Goal: Task Accomplishment & Management: Use online tool/utility

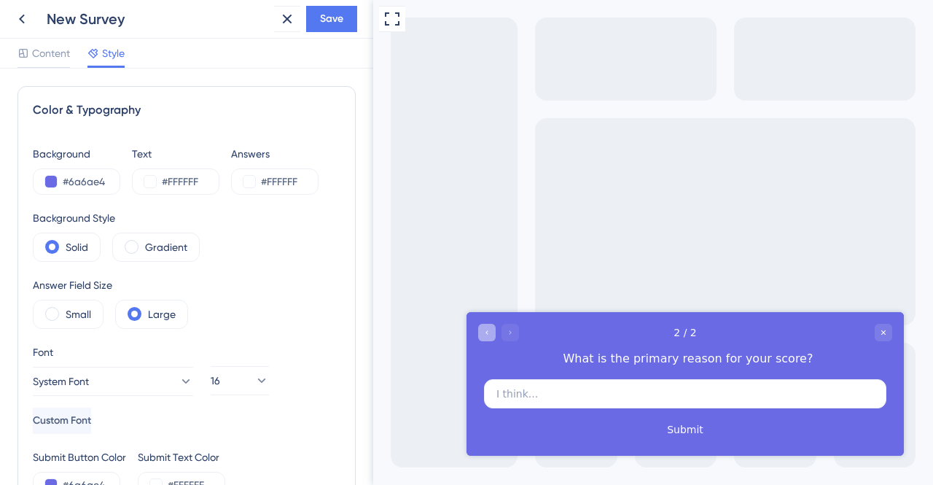
click at [479, 327] on div "Go to Question 1" at bounding box center [487, 332] width 18 height 18
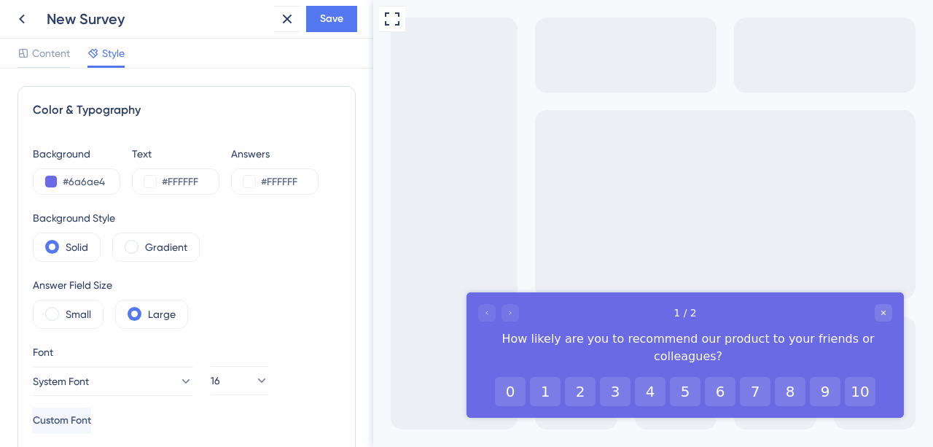
click at [516, 312] on div at bounding box center [498, 313] width 41 height 18
click at [511, 314] on div at bounding box center [498, 313] width 41 height 18
click at [96, 186] on input "#6a6ae4" at bounding box center [93, 182] width 60 height 18
click at [94, 184] on input "#6a6ae4" at bounding box center [93, 182] width 60 height 18
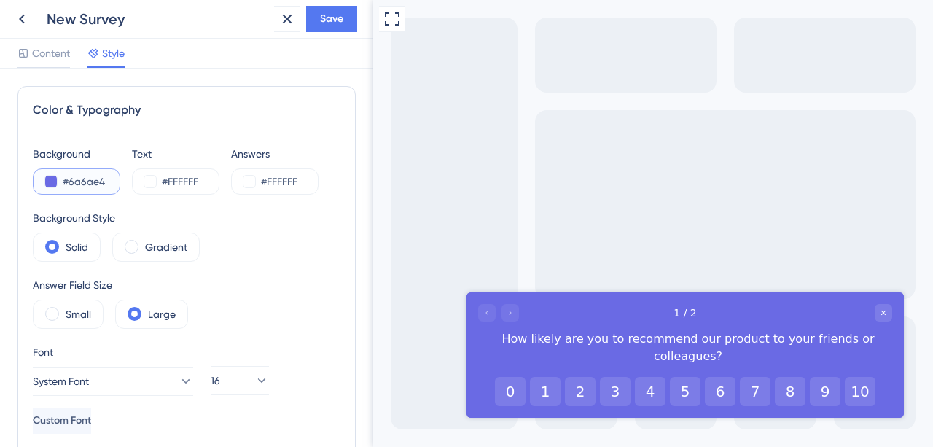
click at [94, 184] on input "#6a6ae4" at bounding box center [93, 182] width 60 height 18
click at [108, 184] on input "#6a6ae4" at bounding box center [93, 182] width 60 height 18
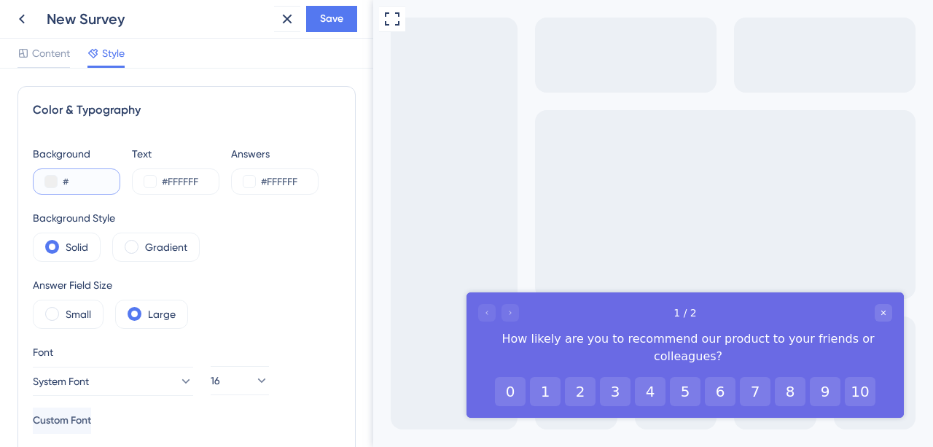
paste input "233DFF"
type input "#233DFF"
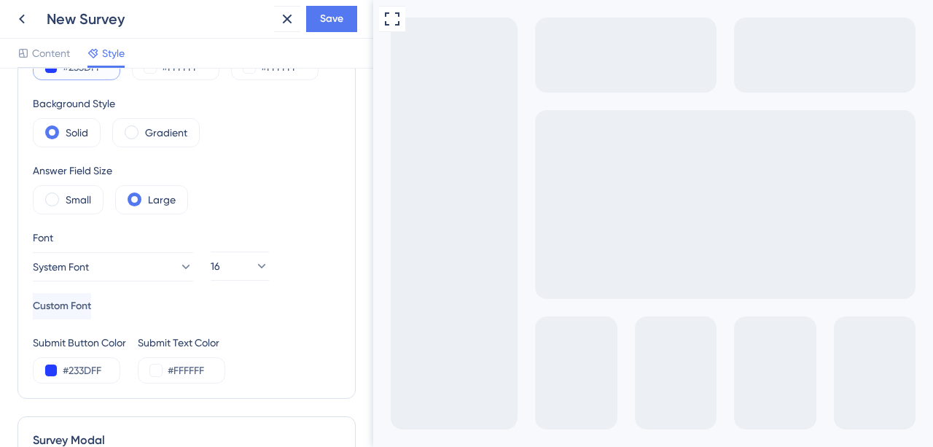
scroll to position [124, 0]
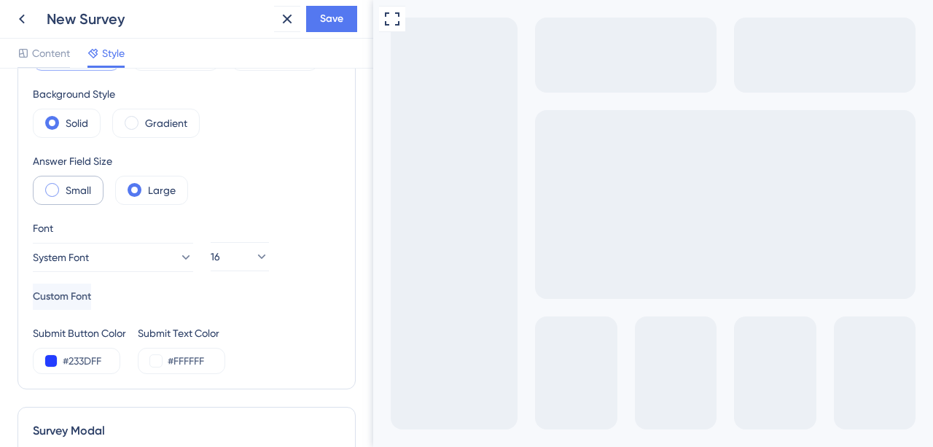
type input "#233DFF"
click at [75, 199] on div "Small" at bounding box center [68, 190] width 71 height 29
click at [136, 183] on span at bounding box center [135, 190] width 14 height 14
click at [146, 185] on input "radio" at bounding box center [146, 185] width 0 height 0
click at [70, 188] on label "Small" at bounding box center [79, 191] width 26 height 18
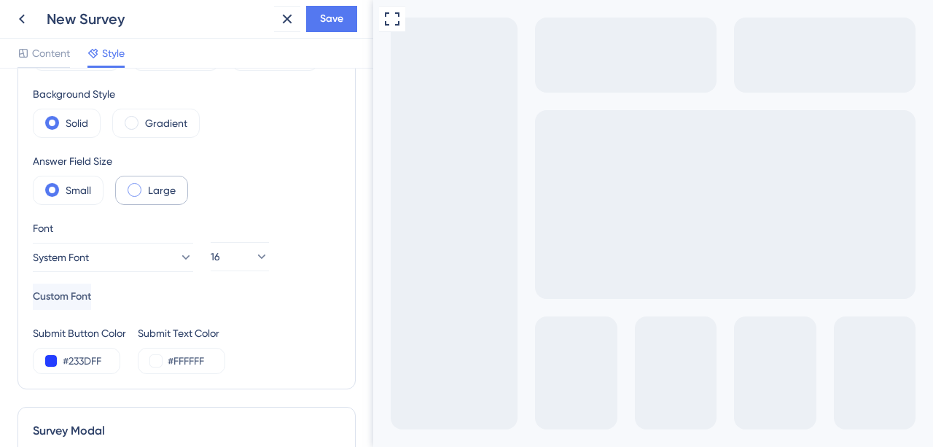
click at [136, 187] on span at bounding box center [135, 190] width 14 height 14
click at [146, 185] on input "radio" at bounding box center [146, 185] width 0 height 0
click at [160, 123] on label "Gradient" at bounding box center [166, 123] width 42 height 18
click at [76, 120] on label "Solid" at bounding box center [77, 123] width 23 height 18
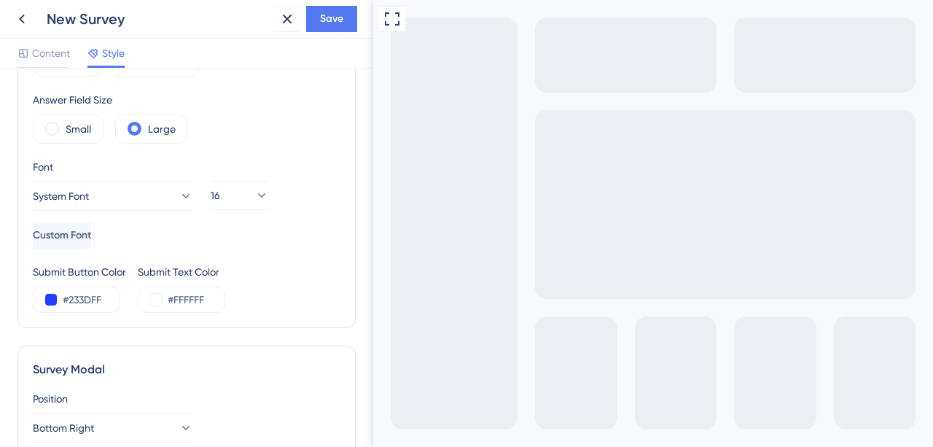
scroll to position [187, 0]
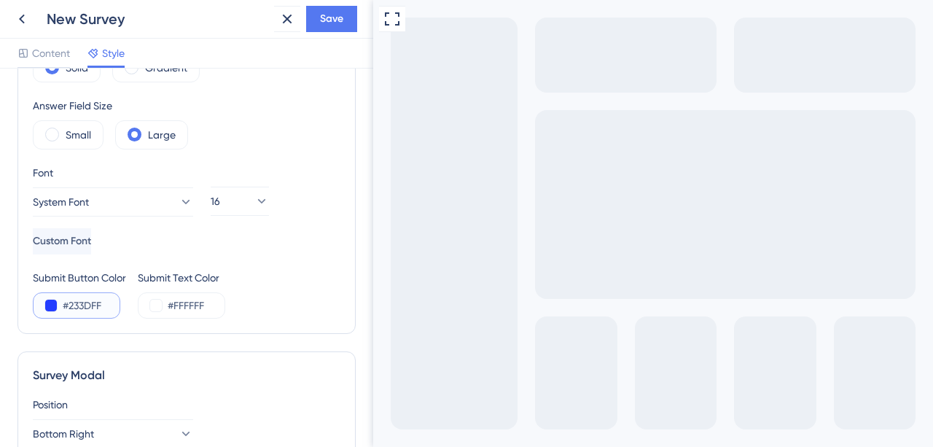
drag, startPoint x: 105, startPoint y: 301, endPoint x: 71, endPoint y: 303, distance: 33.6
click at [71, 303] on input "#233DFF" at bounding box center [93, 306] width 60 height 18
paste input "FFFFFF"
type input "#FFFFFF"
click at [156, 324] on div "Color & Typography Background #233DFF Text #FFFFFF Answers #FFFFFF Background S…" at bounding box center [187, 120] width 338 height 427
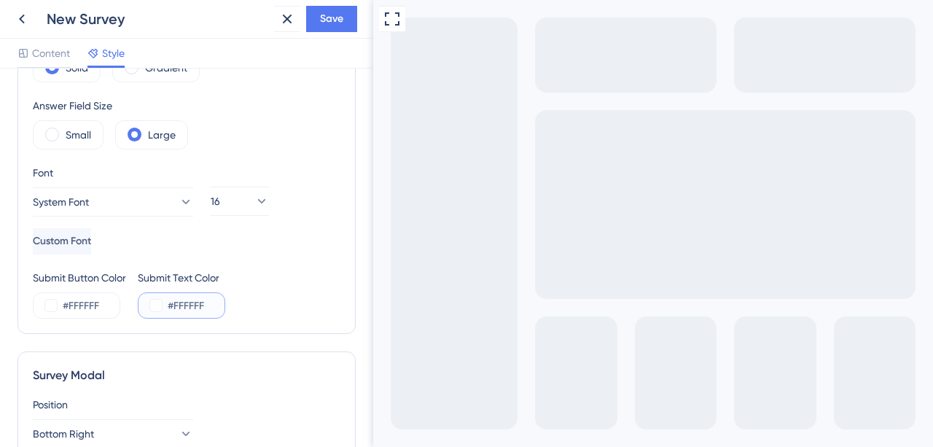
click at [195, 303] on input "#FFFFFF" at bounding box center [198, 306] width 60 height 18
drag, startPoint x: 208, startPoint y: 302, endPoint x: 176, endPoint y: 306, distance: 32.3
click at [176, 306] on input "#FFFFFF" at bounding box center [198, 306] width 60 height 18
paste input "021056"
type input "#021056"
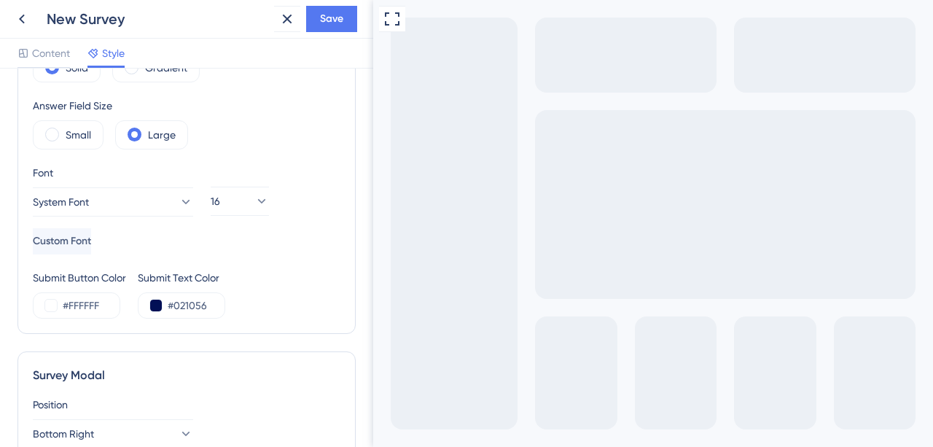
click at [260, 301] on div "Submit Button Color #FFFFFF Submit Text Color #021056" at bounding box center [187, 294] width 308 height 50
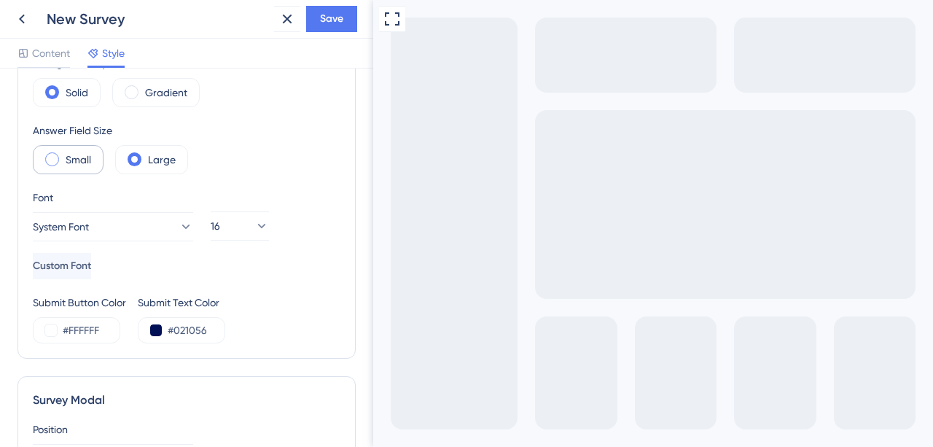
click at [74, 158] on label "Small" at bounding box center [79, 160] width 26 height 18
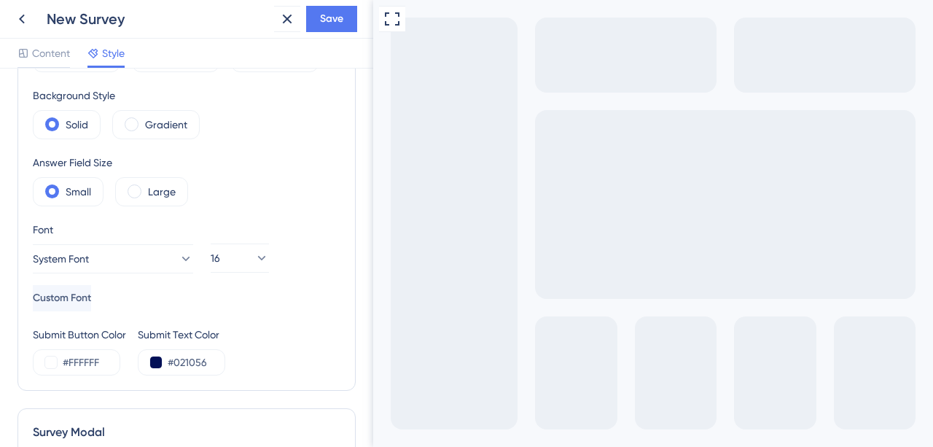
scroll to position [112, 0]
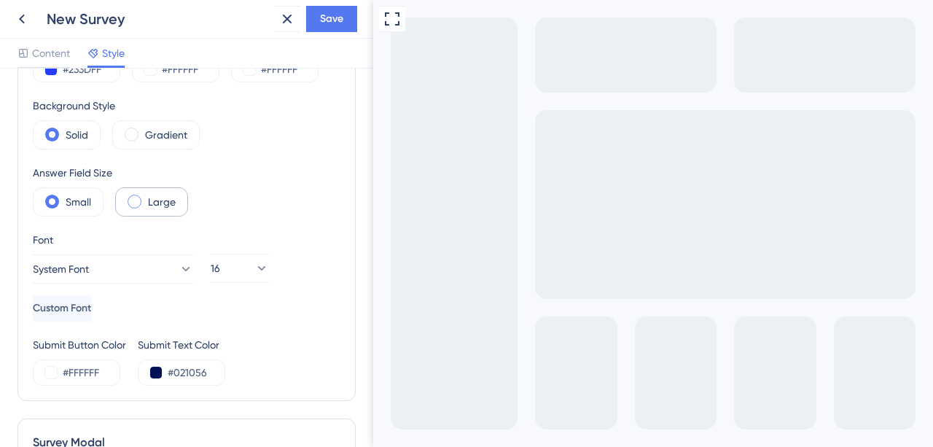
click at [156, 201] on label "Large" at bounding box center [162, 202] width 28 height 18
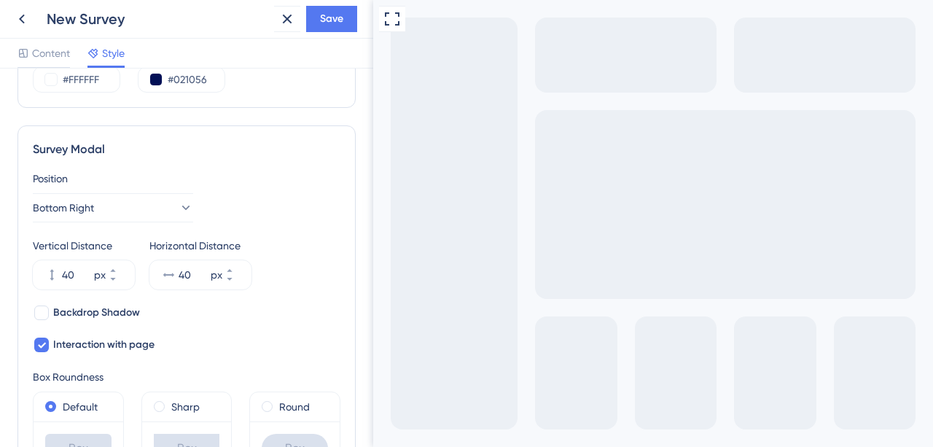
scroll to position [442, 0]
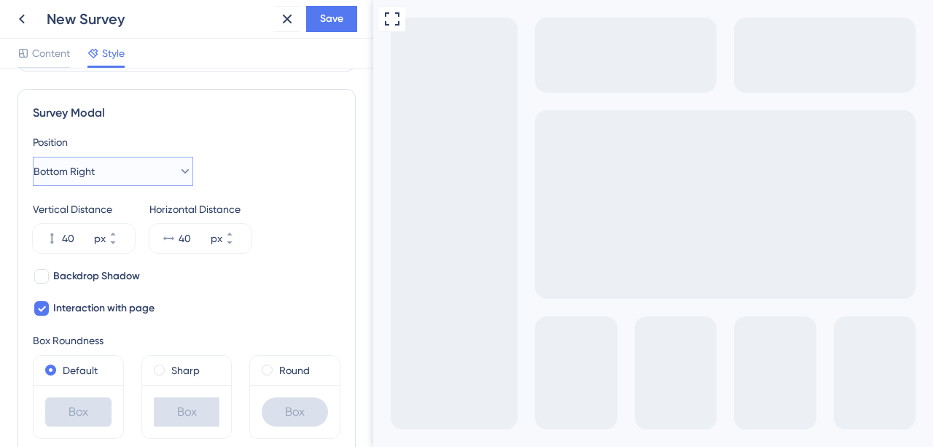
click at [182, 171] on button "Bottom Right" at bounding box center [113, 171] width 160 height 29
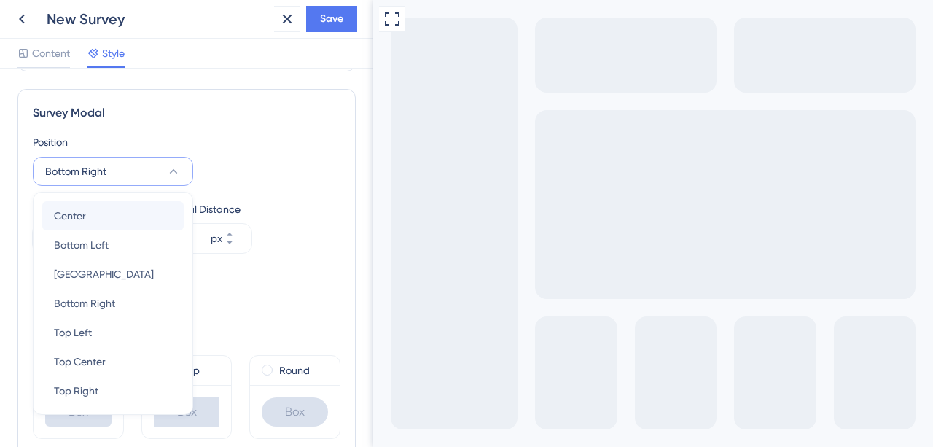
scroll to position [483, 0]
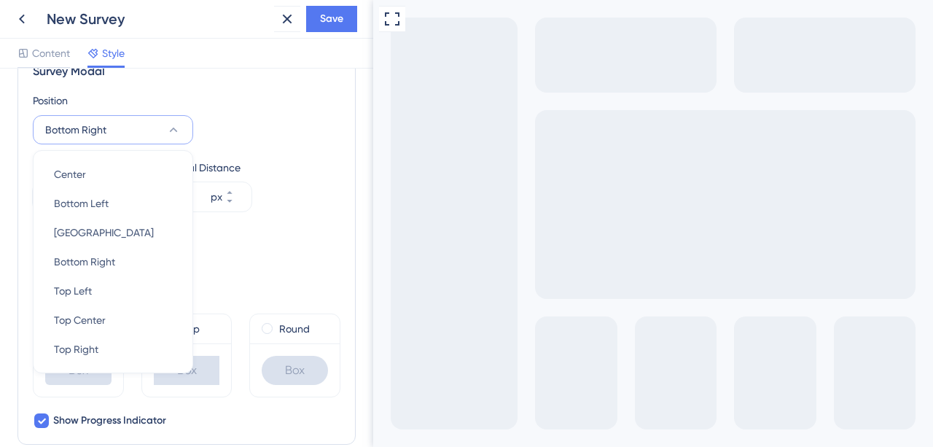
drag, startPoint x: 265, startPoint y: 125, endPoint x: 108, endPoint y: 32, distance: 182.7
click at [265, 125] on div "Position Bottom Right Center Center Bottom Left Bottom Left Bottom Center Botto…" at bounding box center [187, 118] width 308 height 53
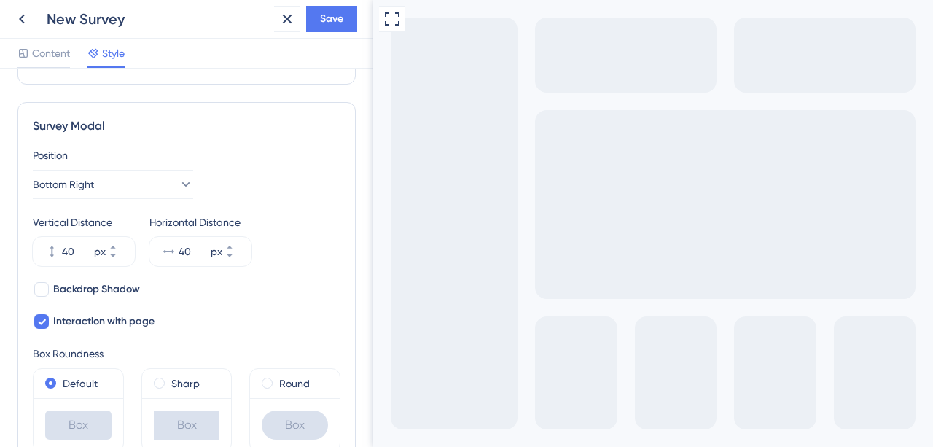
scroll to position [381, 0]
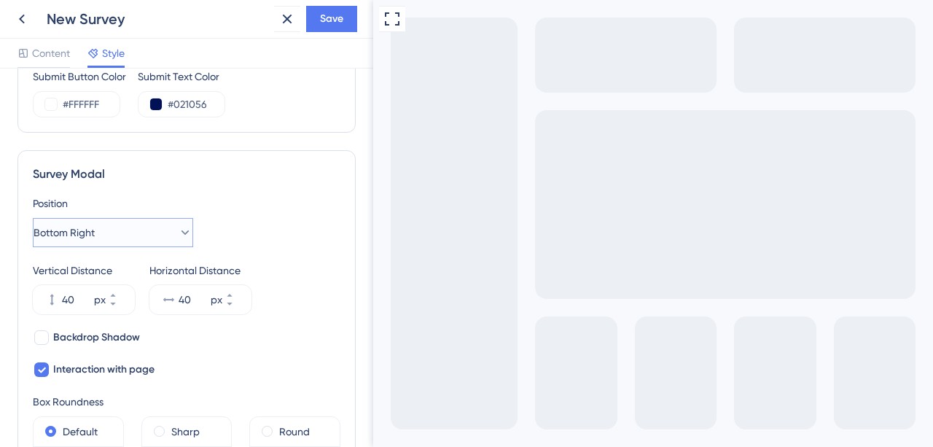
click at [178, 227] on icon at bounding box center [185, 232] width 15 height 15
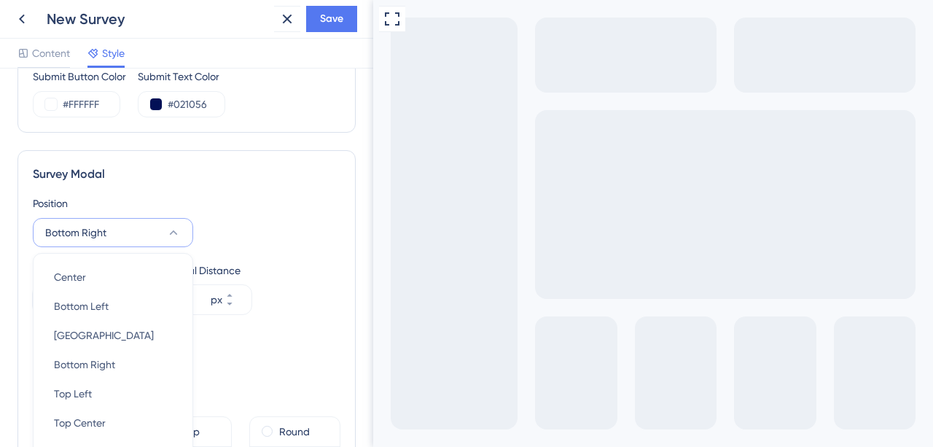
scroll to position [486, 0]
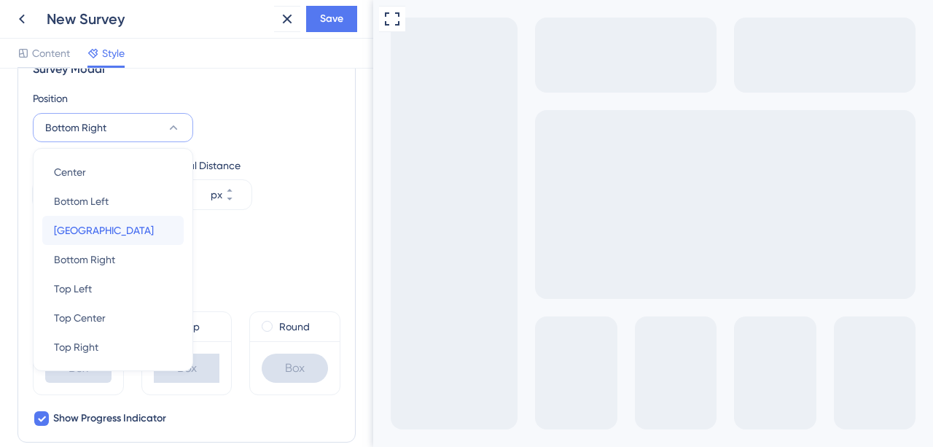
click at [144, 227] on div "[GEOGRAPHIC_DATA]" at bounding box center [113, 230] width 118 height 29
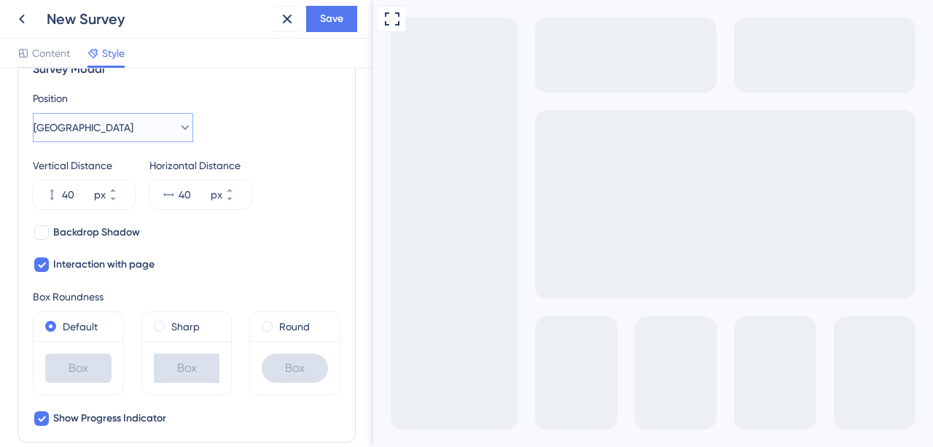
click at [127, 134] on button "[GEOGRAPHIC_DATA]" at bounding box center [113, 127] width 160 height 29
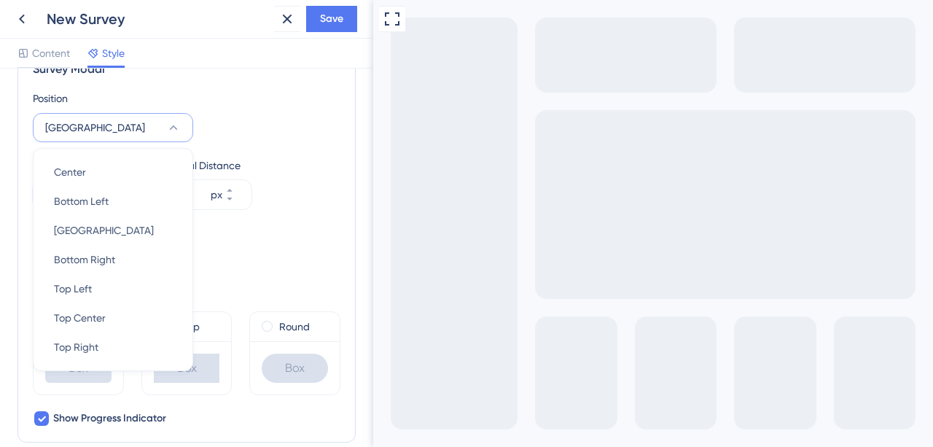
scroll to position [483, 0]
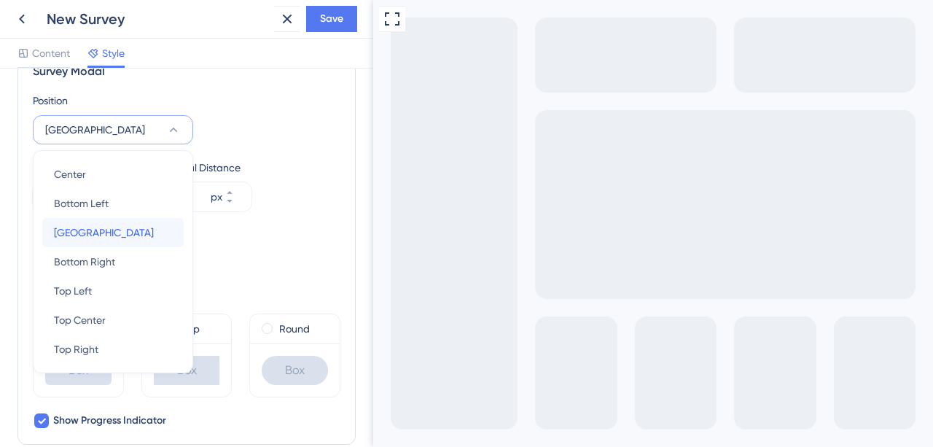
click at [112, 233] on span "[GEOGRAPHIC_DATA]" at bounding box center [104, 233] width 100 height 18
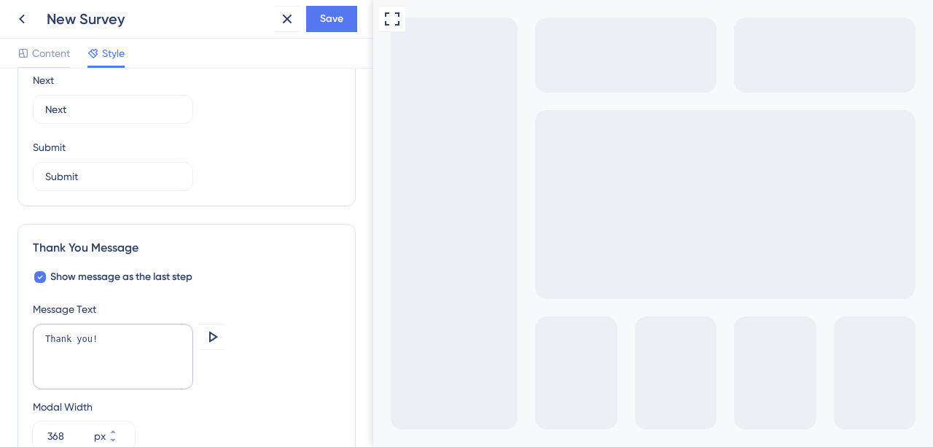
scroll to position [933, 0]
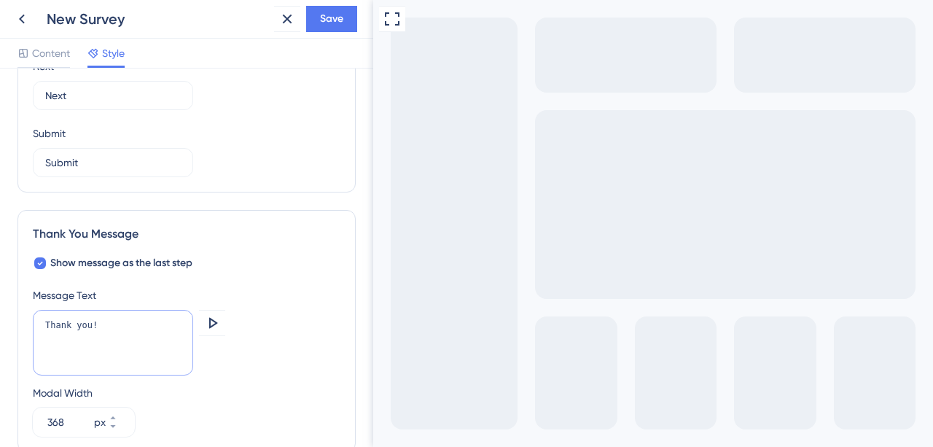
click at [117, 323] on textarea "Thank you!" at bounding box center [113, 343] width 160 height 66
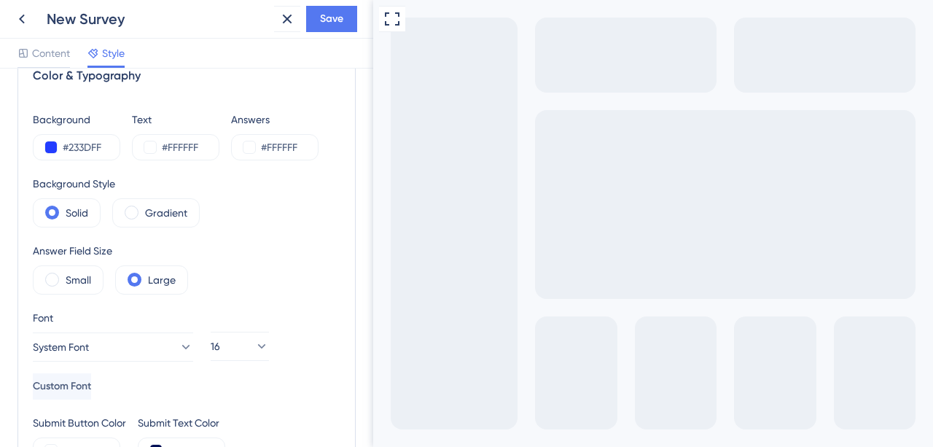
scroll to position [0, 0]
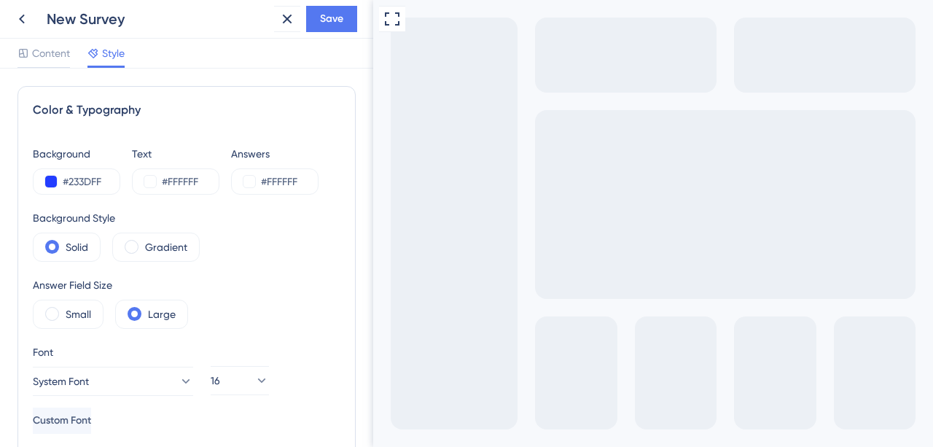
click at [56, 63] on div "Content" at bounding box center [44, 55] width 53 height 23
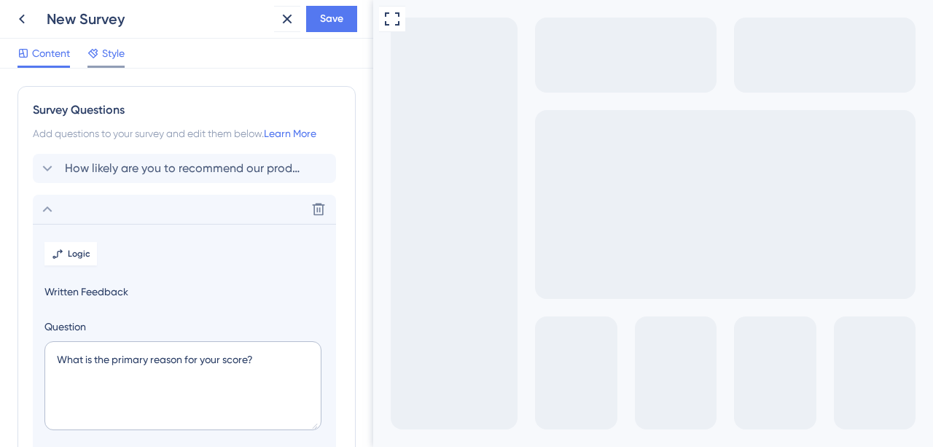
click at [120, 58] on span "Style" at bounding box center [113, 53] width 23 height 18
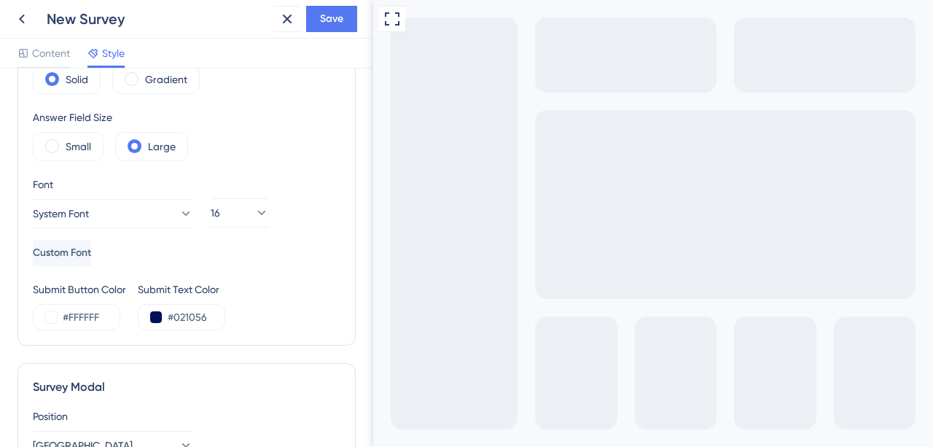
scroll to position [123, 0]
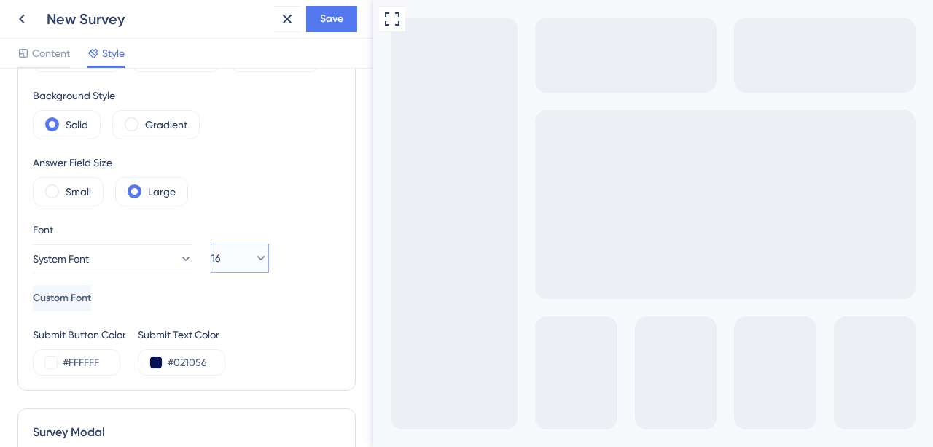
click at [254, 257] on icon at bounding box center [261, 258] width 15 height 15
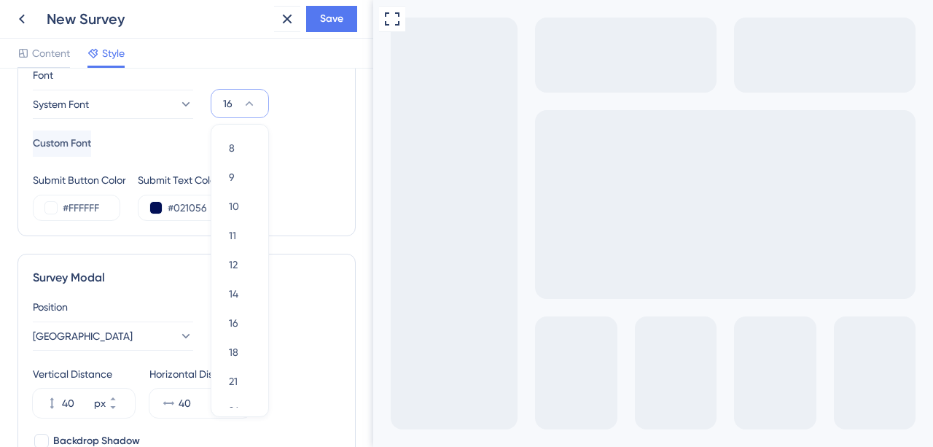
click at [235, 100] on button "16" at bounding box center [240, 103] width 58 height 29
click at [221, 104] on span "16" at bounding box center [215, 104] width 9 height 18
click at [226, 104] on button "16" at bounding box center [240, 103] width 58 height 29
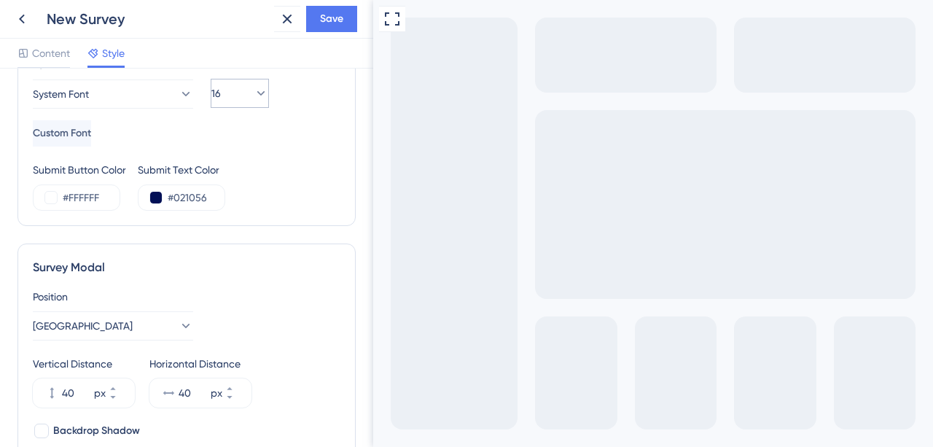
click at [226, 104] on button "16" at bounding box center [240, 93] width 58 height 29
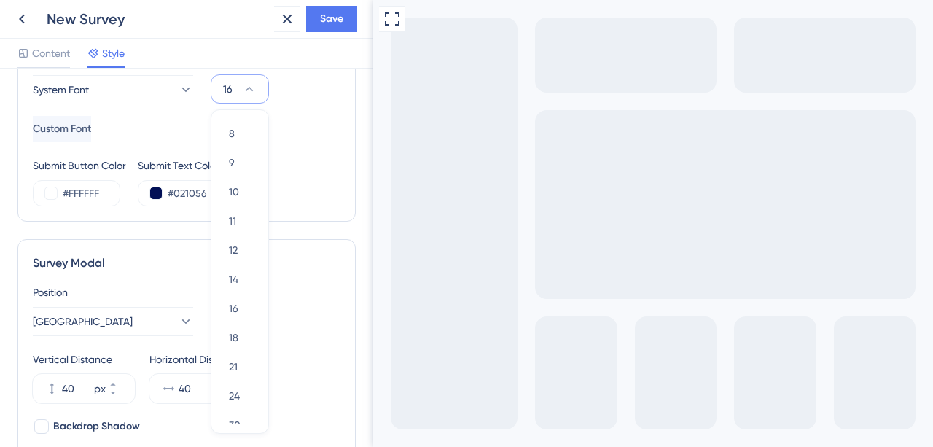
click at [231, 84] on span "16" at bounding box center [227, 89] width 9 height 18
click at [221, 84] on span "16" at bounding box center [215, 89] width 9 height 18
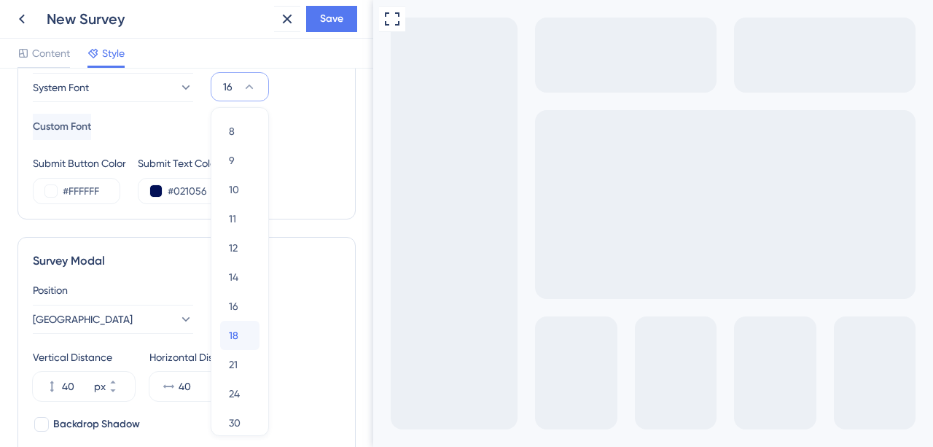
click at [237, 337] on span "18" at bounding box center [233, 336] width 9 height 18
click at [337, 16] on span "Save" at bounding box center [331, 19] width 23 height 18
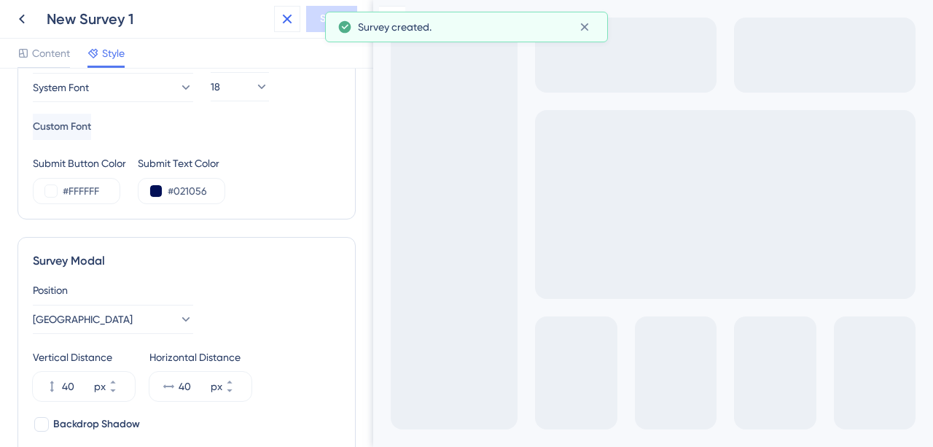
click at [287, 22] on icon at bounding box center [288, 19] width 18 height 18
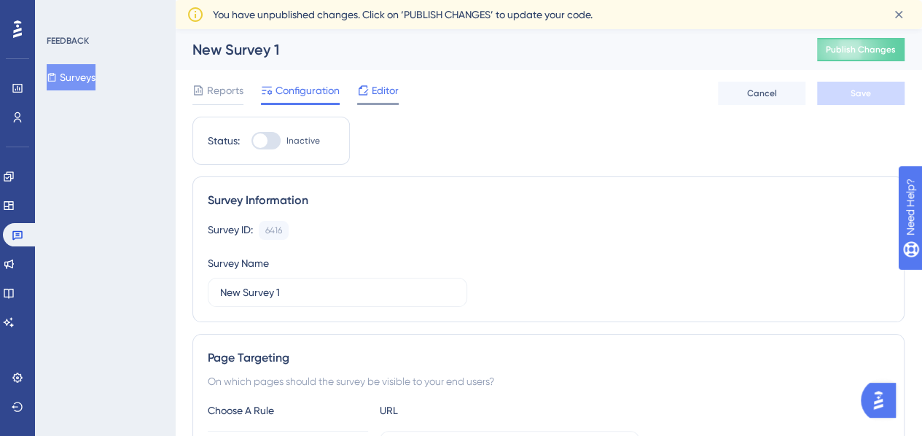
click at [381, 95] on span "Editor" at bounding box center [385, 91] width 27 height 18
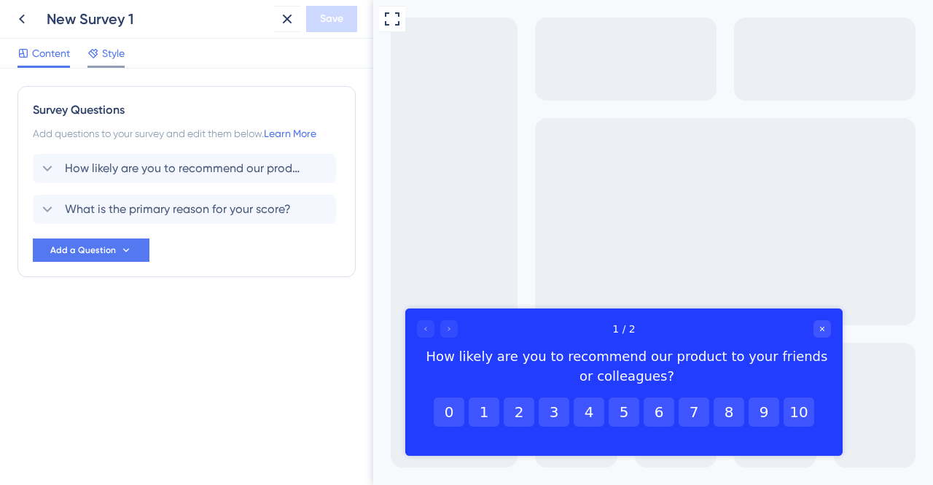
click at [115, 46] on span "Style" at bounding box center [113, 53] width 23 height 18
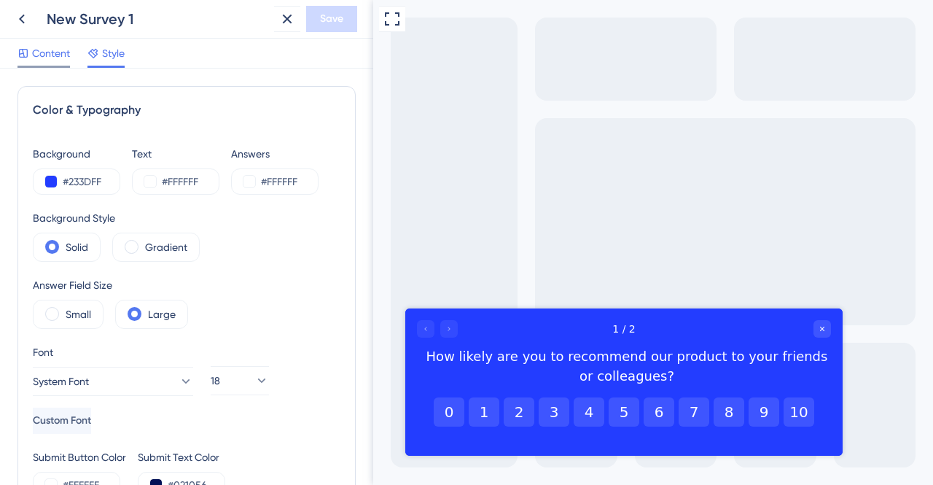
click at [46, 54] on span "Content" at bounding box center [51, 53] width 38 height 18
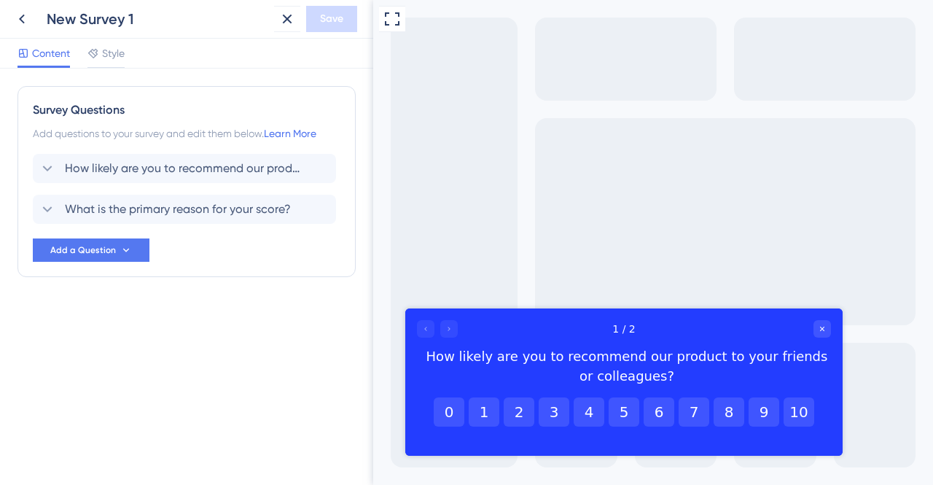
click at [115, 20] on div "New Survey 1" at bounding box center [158, 19] width 222 height 20
click at [13, 14] on icon at bounding box center [22, 19] width 18 height 18
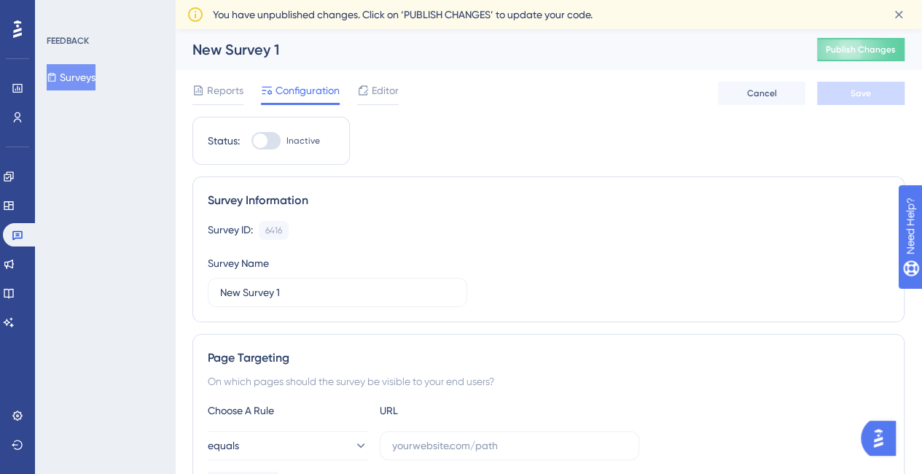
click at [254, 62] on div "New Survey 1 Publish Changes" at bounding box center [548, 49] width 747 height 41
click at [254, 51] on div "New Survey 1" at bounding box center [487, 49] width 588 height 20
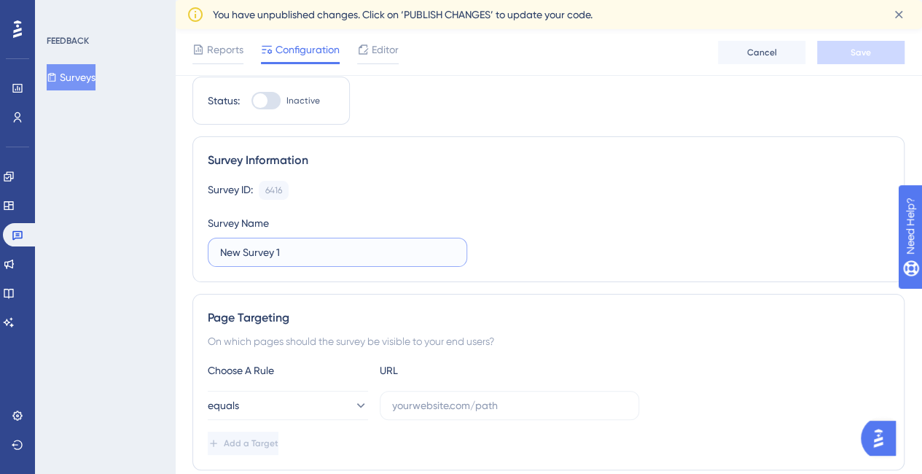
click at [368, 252] on input "New Survey 1" at bounding box center [337, 252] width 235 height 16
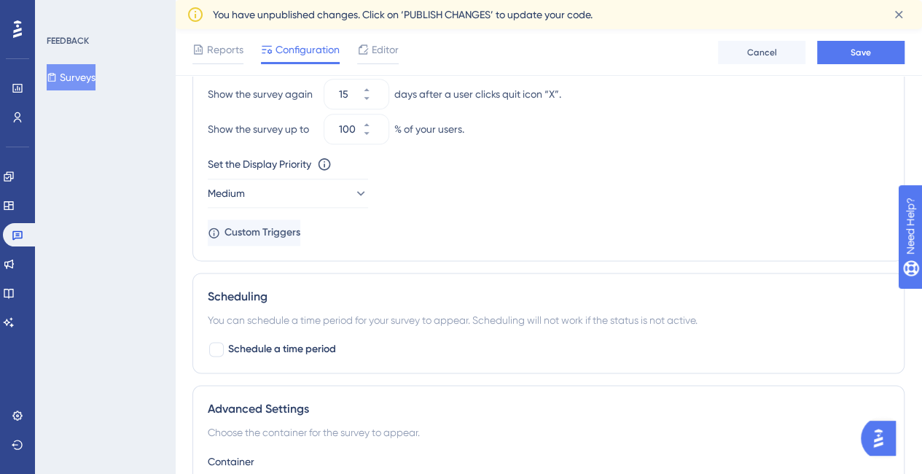
scroll to position [876, 0]
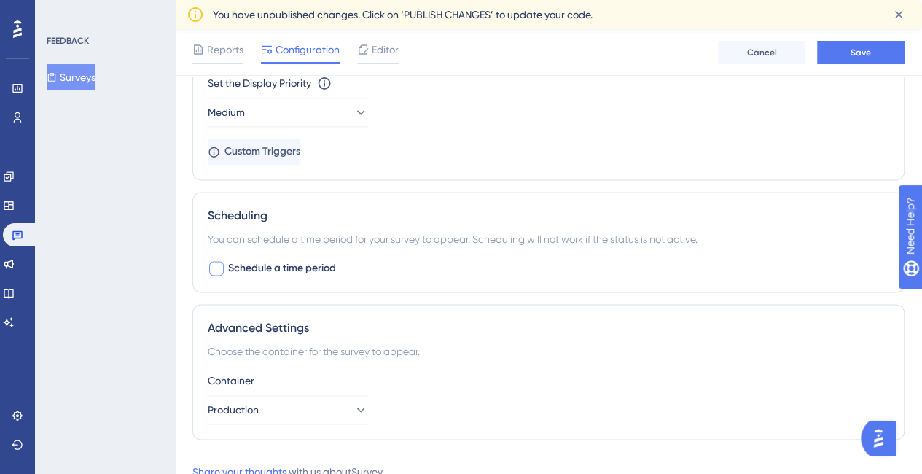
type input "NPS"
click at [225, 262] on label "Schedule a time period" at bounding box center [272, 269] width 128 height 18
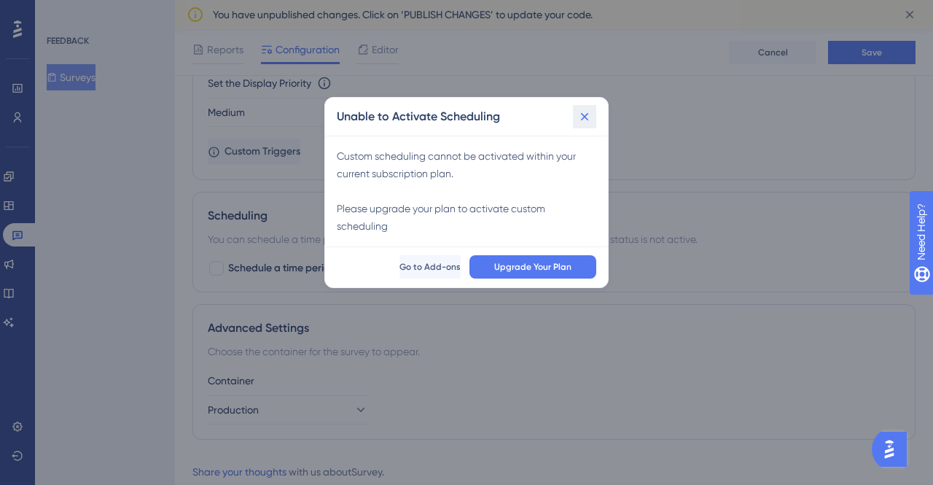
click at [584, 114] on icon at bounding box center [585, 116] width 15 height 15
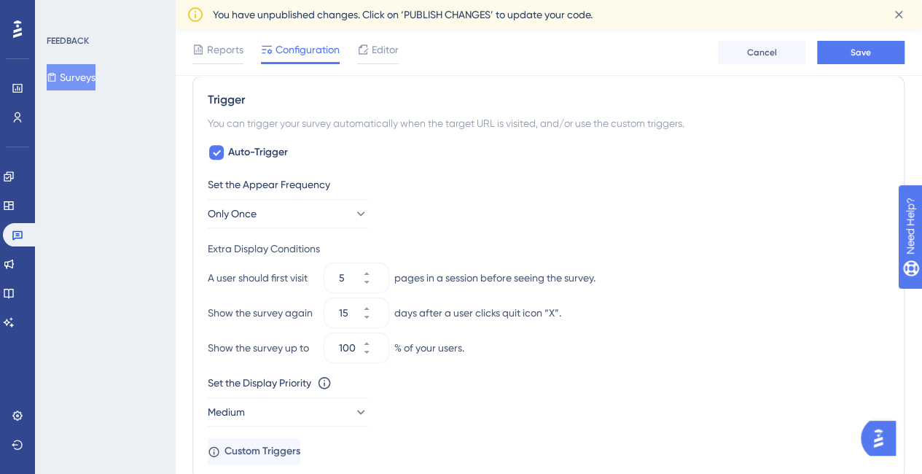
scroll to position [573, 0]
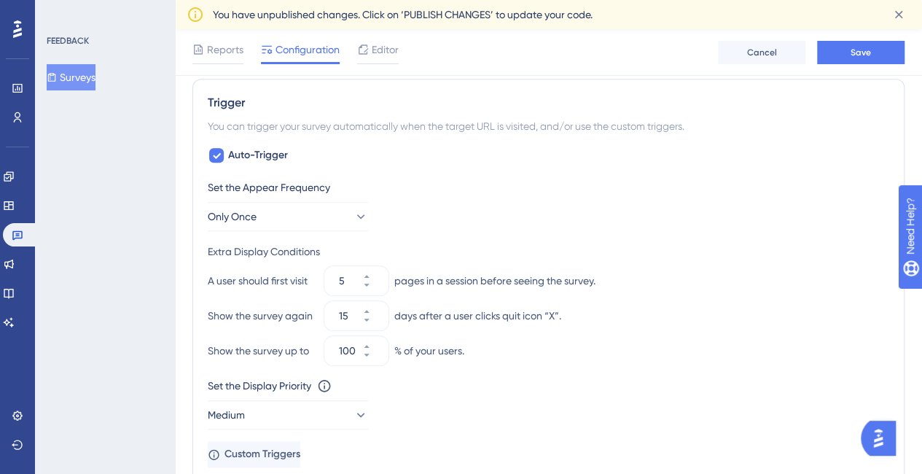
drag, startPoint x: 933, startPoint y: 322, endPoint x: 63, endPoint y: 19, distance: 921.3
click at [371, 342] on icon at bounding box center [366, 346] width 9 height 9
click at [371, 351] on icon at bounding box center [366, 355] width 9 height 9
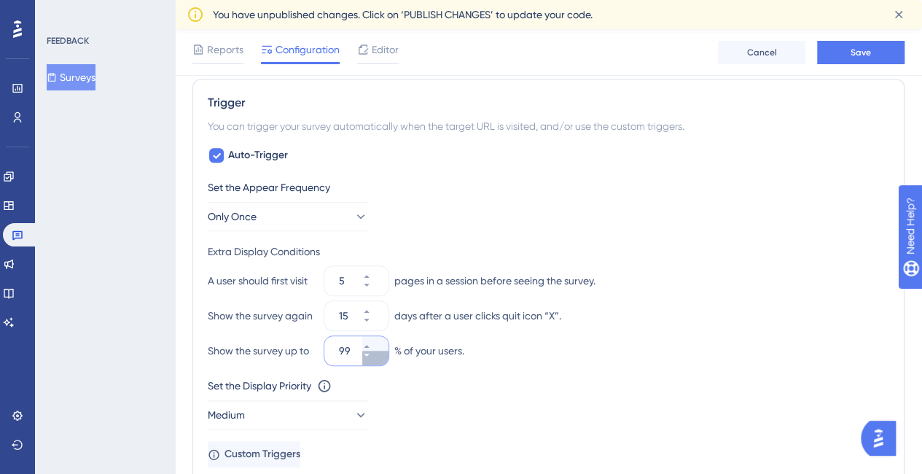
click at [371, 351] on icon at bounding box center [366, 355] width 9 height 9
click at [371, 354] on icon at bounding box center [366, 355] width 9 height 9
click at [369, 345] on icon at bounding box center [366, 346] width 5 height 3
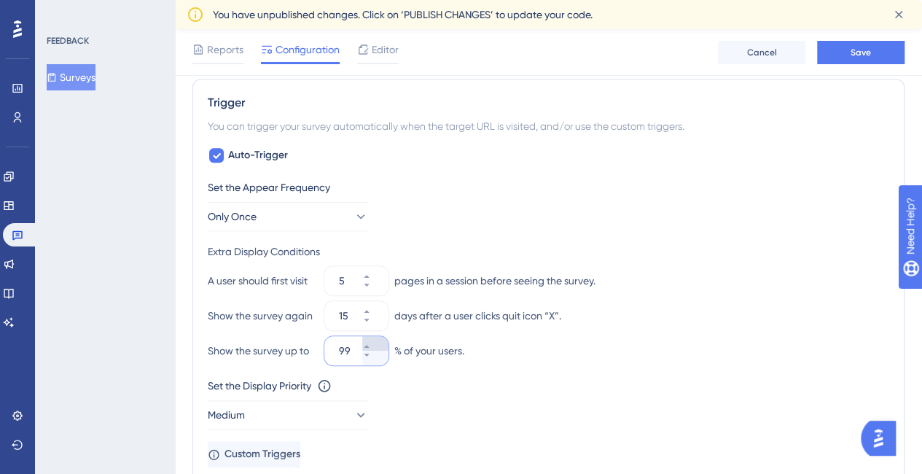
type input "100"
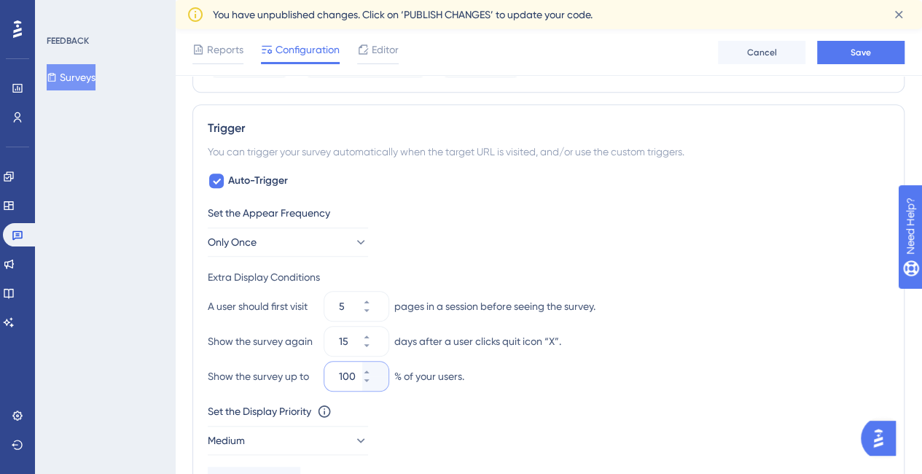
scroll to position [587, 0]
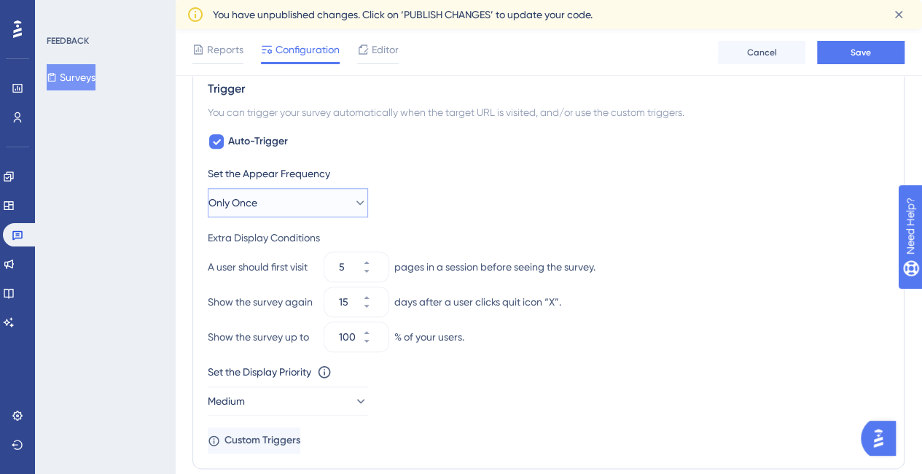
click at [353, 196] on icon at bounding box center [360, 202] width 15 height 15
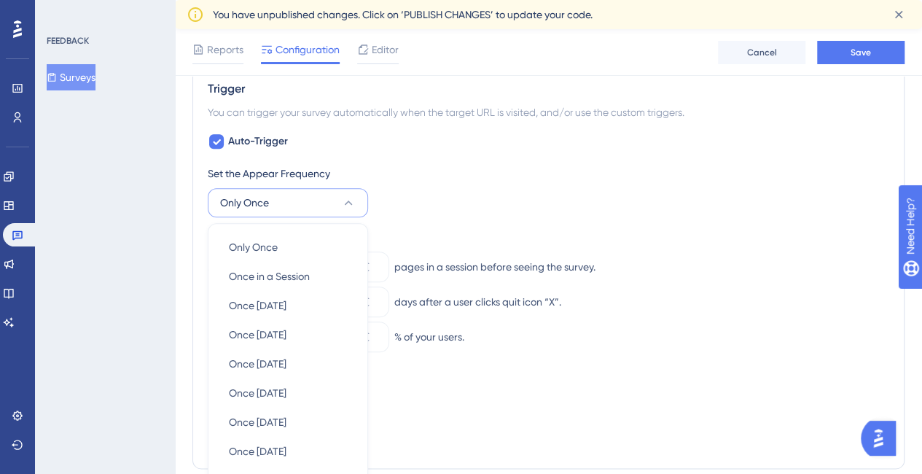
scroll to position [708, 0]
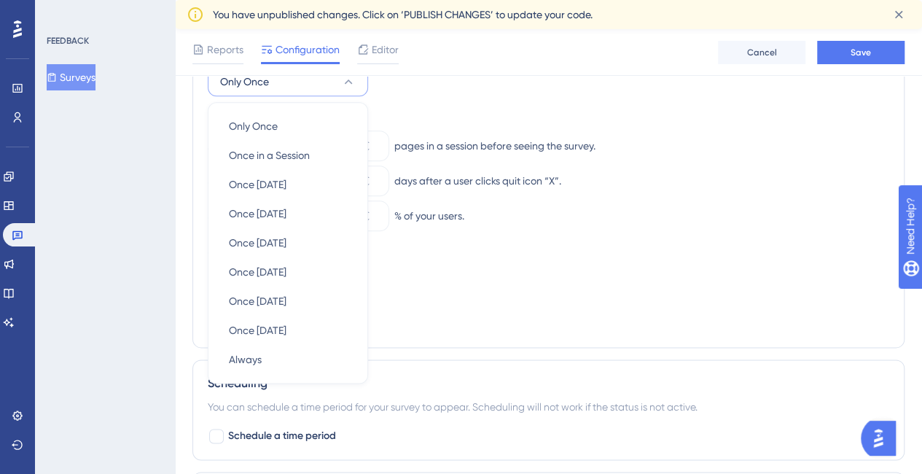
click at [495, 90] on div "Set the Appear Frequency Only Once Only Once Only Once Once in a Session Once i…" at bounding box center [549, 70] width 682 height 53
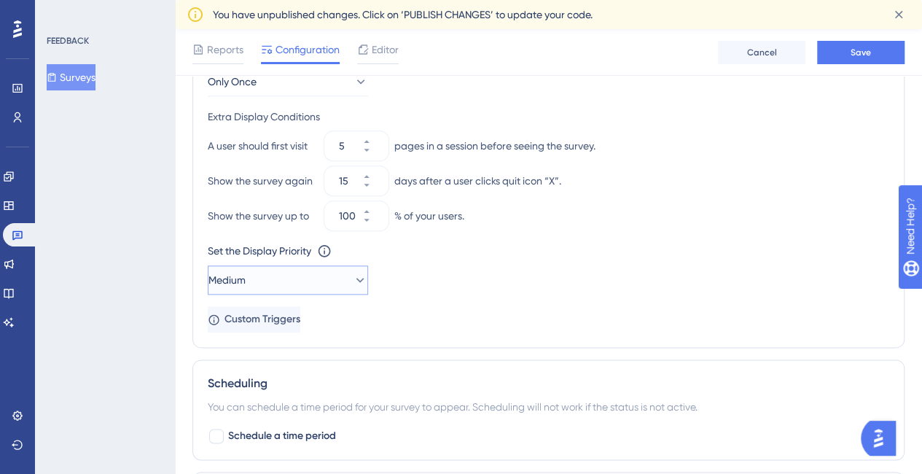
click at [353, 273] on icon at bounding box center [360, 280] width 15 height 15
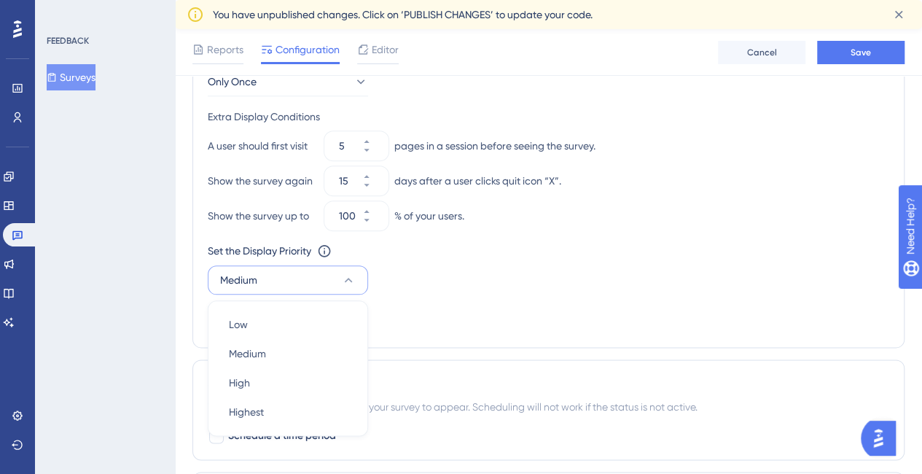
scroll to position [834, 0]
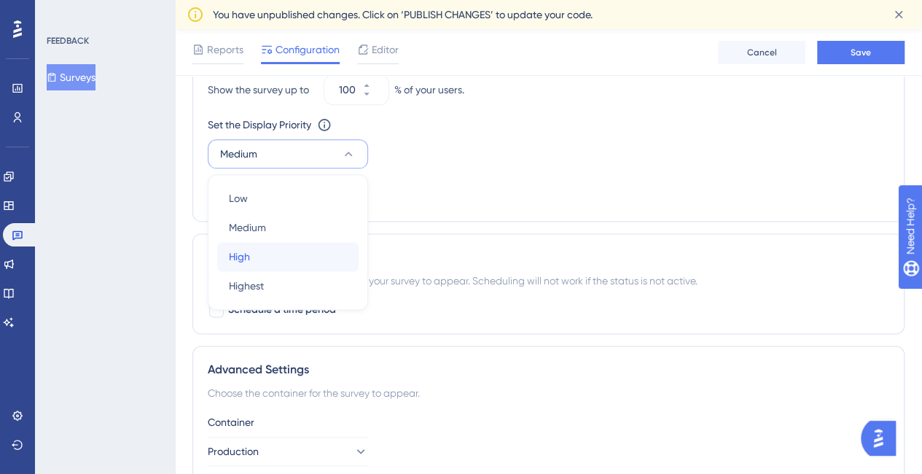
click at [289, 252] on div "High High" at bounding box center [288, 256] width 118 height 29
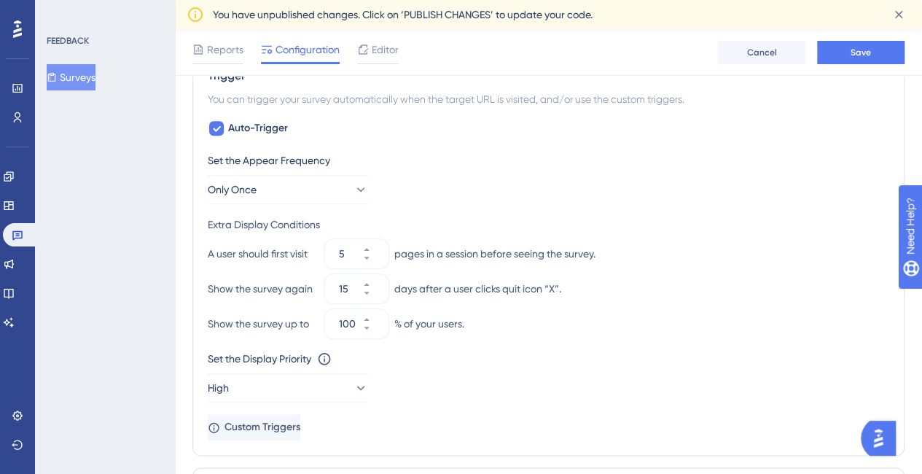
scroll to position [668, 0]
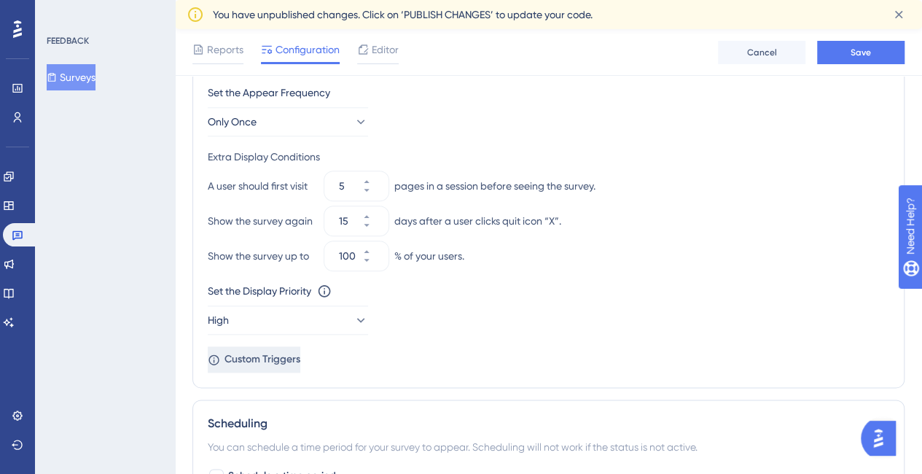
click at [292, 351] on span "Custom Triggers" at bounding box center [263, 360] width 76 height 18
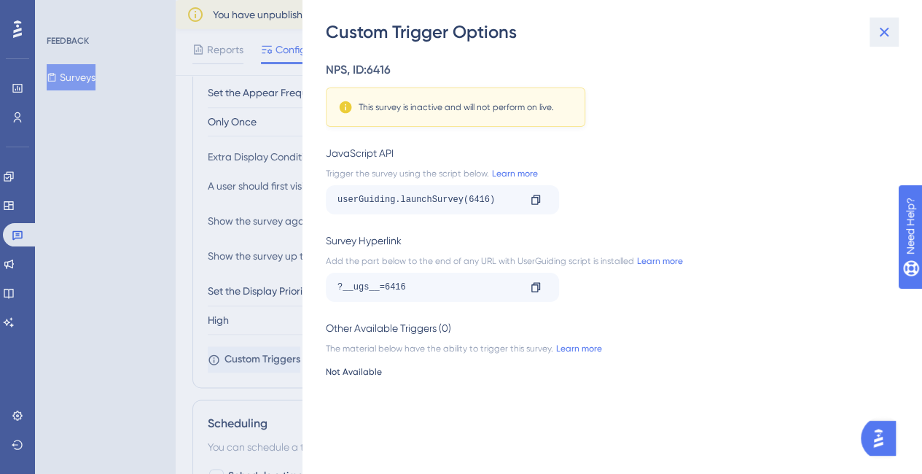
click at [880, 23] on icon at bounding box center [885, 32] width 18 height 18
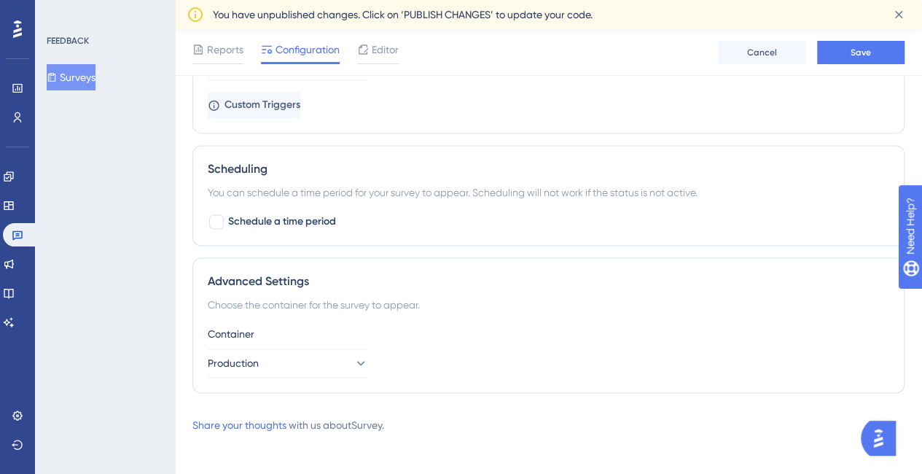
scroll to position [925, 0]
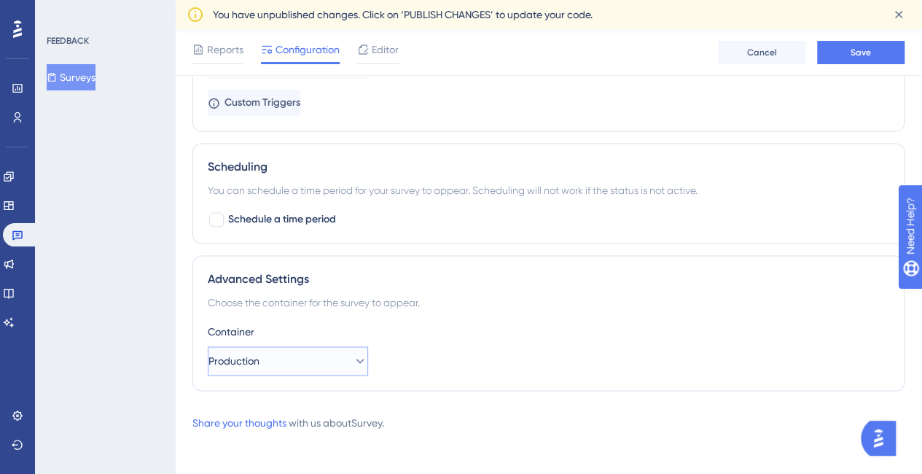
click at [353, 354] on icon at bounding box center [360, 361] width 15 height 15
click at [499, 346] on div "Container Production Staging Staging Production Production" at bounding box center [549, 349] width 682 height 53
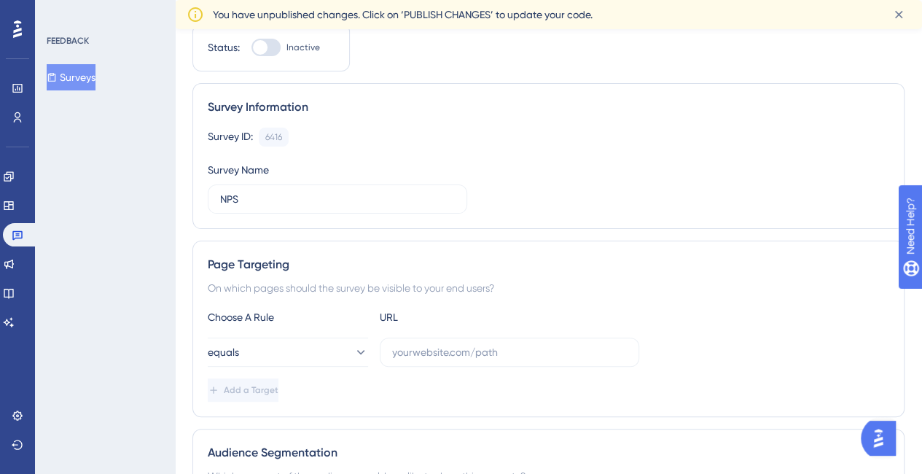
scroll to position [0, 0]
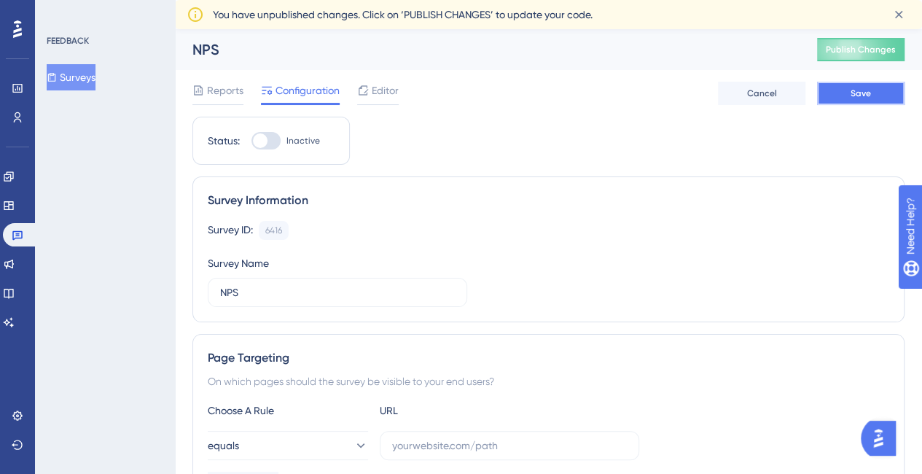
click at [860, 98] on span "Save" at bounding box center [861, 94] width 20 height 12
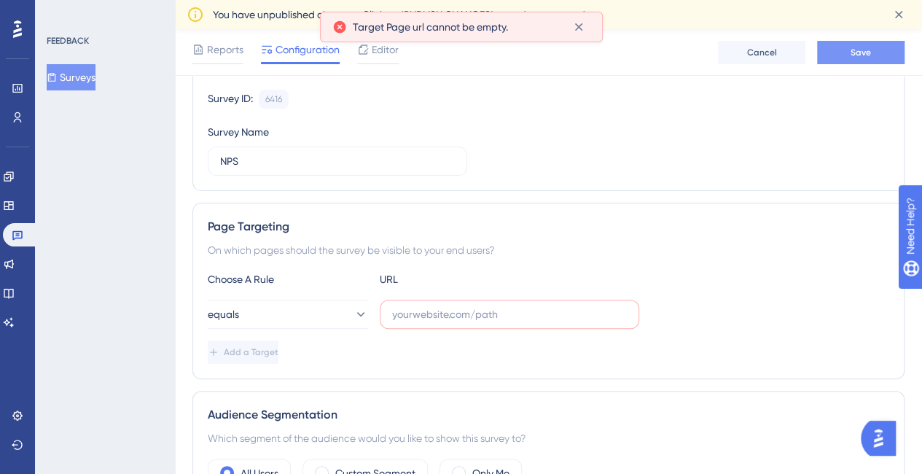
scroll to position [207, 0]
